Goal: Transaction & Acquisition: Subscribe to service/newsletter

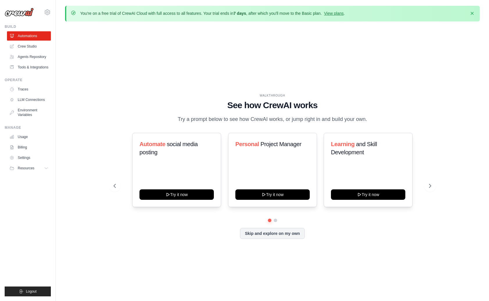
click at [119, 14] on p "You're on a free trial of CrewAI Cloud with full access to all features. Your t…" at bounding box center [212, 13] width 264 height 6
click at [268, 44] on div "WALKTHROUGH See how [PERSON_NAME] works Try a prompt below to see how [PERSON_N…" at bounding box center [272, 171] width 414 height 290
click at [324, 13] on link "View plans" at bounding box center [333, 13] width 19 height 5
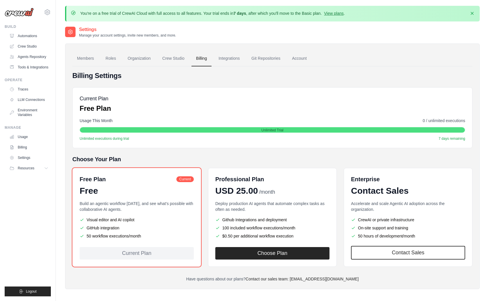
click at [170, 76] on h4 "Billing Settings" at bounding box center [272, 75] width 400 height 9
click at [33, 35] on link "Automations" at bounding box center [30, 35] width 44 height 9
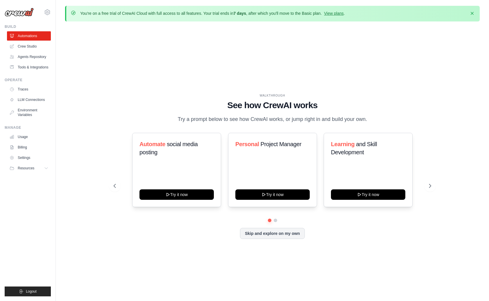
click at [320, 10] on p "You're on a free trial of CrewAI Cloud with full access to all features. Your t…" at bounding box center [212, 13] width 264 height 6
click at [325, 14] on link "View plans" at bounding box center [333, 13] width 19 height 5
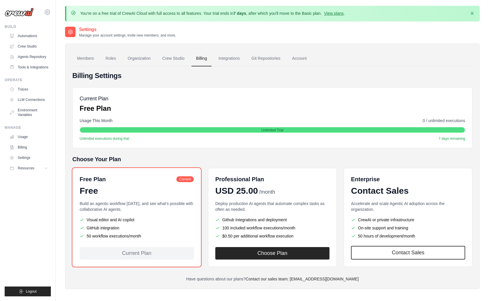
drag, startPoint x: 88, startPoint y: 219, endPoint x: 132, endPoint y: 219, distance: 44.7
click at [132, 219] on li "Visual editor and AI copilot" at bounding box center [137, 220] width 114 height 6
drag, startPoint x: 87, startPoint y: 220, endPoint x: 131, endPoint y: 220, distance: 44.1
click at [131, 220] on li "Visual editor and AI copilot" at bounding box center [137, 220] width 114 height 6
click at [99, 231] on li "GitHub integration" at bounding box center [137, 228] width 114 height 6
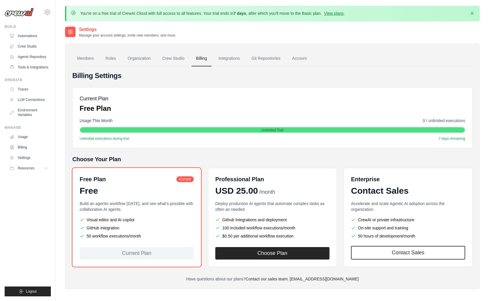
click at [100, 236] on li "50 workflow executions/month" at bounding box center [137, 236] width 114 height 6
click at [151, 237] on li "50 workflow executions/month" at bounding box center [137, 236] width 114 height 6
